Goal: Task Accomplishment & Management: Manage account settings

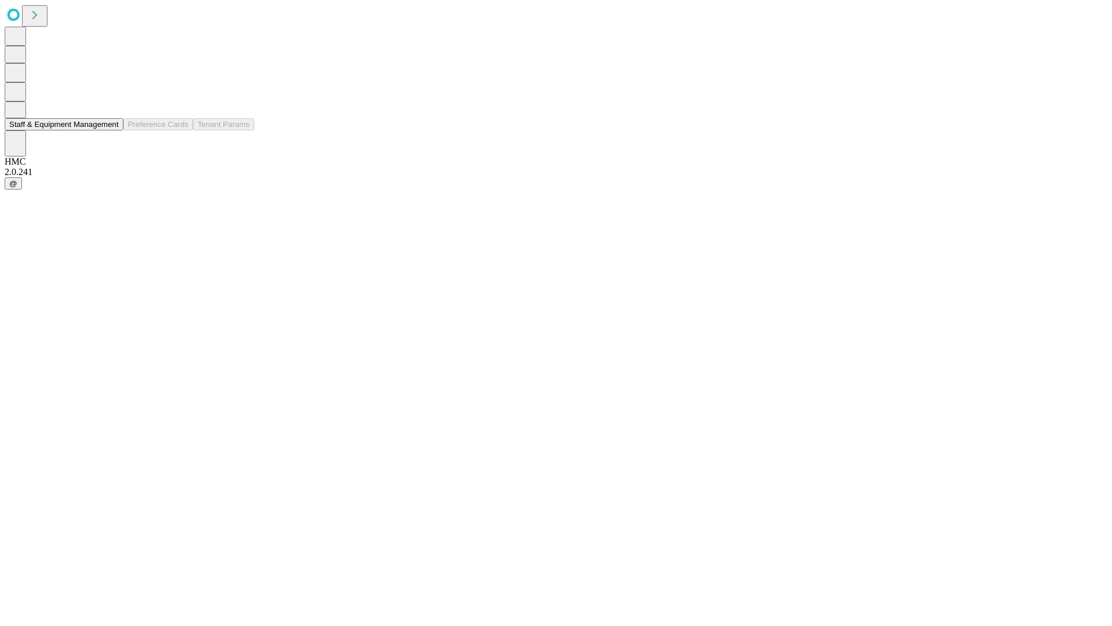
click at [108, 130] on button "Staff & Equipment Management" at bounding box center [64, 124] width 119 height 12
click at [111, 130] on button "Staff & Equipment Management" at bounding box center [64, 124] width 119 height 12
